Goal: Task Accomplishment & Management: Use online tool/utility

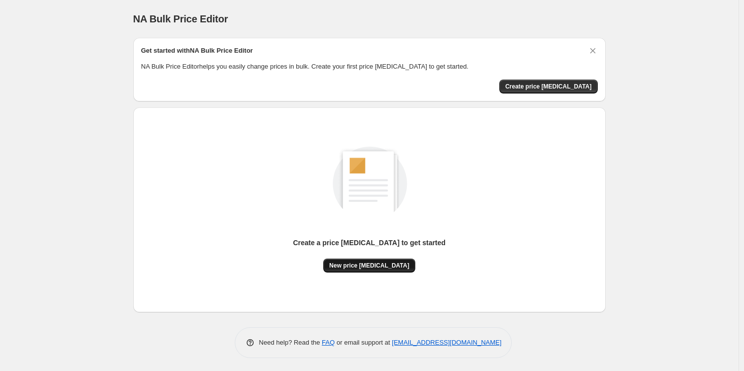
click at [363, 264] on span "New price [MEDICAL_DATA]" at bounding box center [369, 266] width 80 height 8
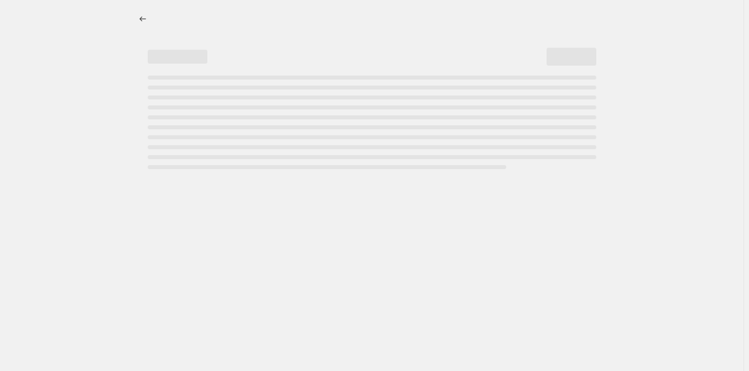
select select "percentage"
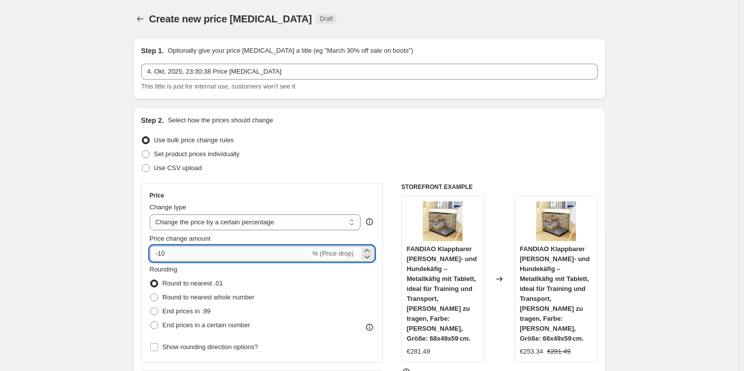
click at [234, 258] on input "-10" at bounding box center [230, 254] width 161 height 16
type input "-1"
type input "-25"
click at [420, 176] on div "Step 2. Select how the prices should change Use bulk price change rules Set pro…" at bounding box center [369, 281] width 457 height 333
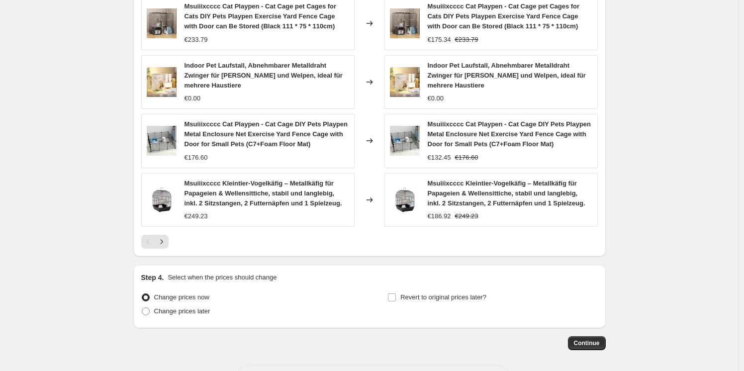
scroll to position [669, 0]
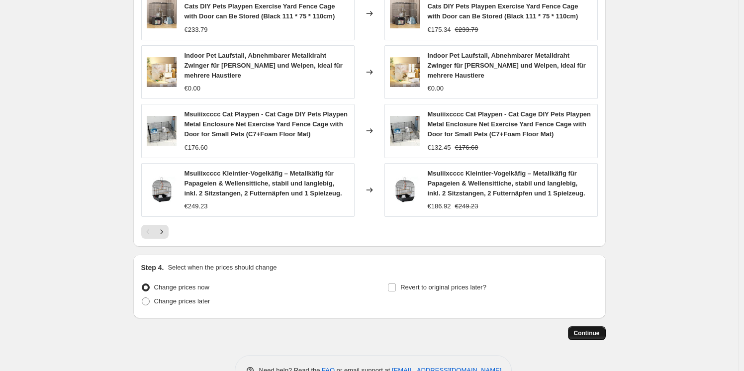
click at [578, 328] on button "Continue" at bounding box center [587, 333] width 38 height 14
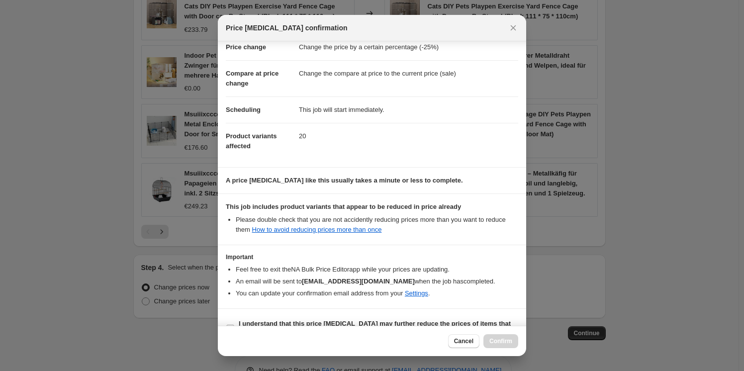
scroll to position [47, 0]
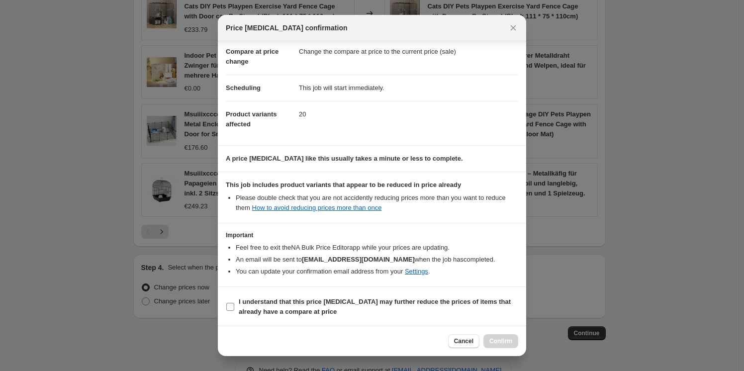
click at [361, 304] on b "I understand that this price change job may further reduce the prices of items …" at bounding box center [375, 306] width 272 height 17
click at [234, 304] on input "I understand that this price change job may further reduce the prices of items …" at bounding box center [230, 307] width 8 height 8
checkbox input "true"
click at [497, 340] on span "Confirm" at bounding box center [500, 341] width 23 height 8
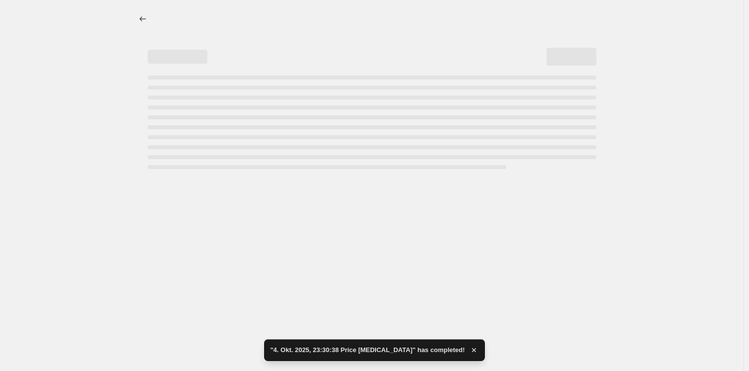
select select "percentage"
